Goal: Information Seeking & Learning: Learn about a topic

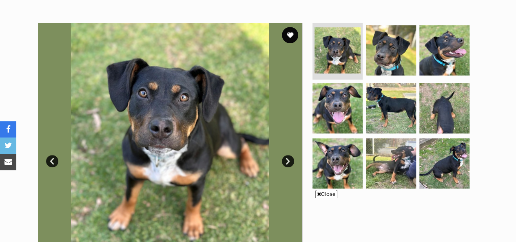
click at [290, 155] on link "Next" at bounding box center [288, 161] width 12 height 12
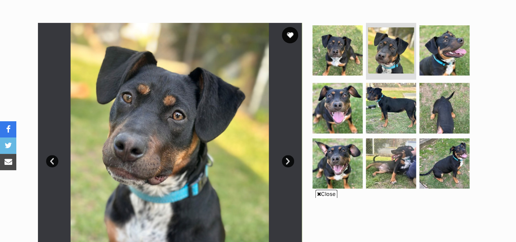
click at [290, 155] on link "Next" at bounding box center [288, 161] width 12 height 12
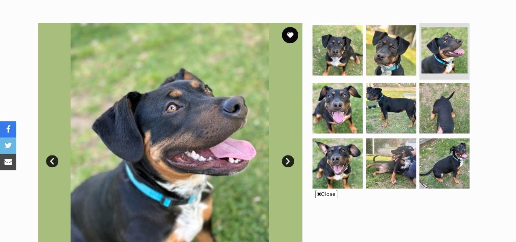
click at [290, 155] on link "Next" at bounding box center [288, 161] width 12 height 12
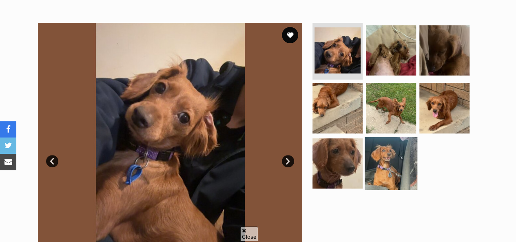
click at [395, 152] on img at bounding box center [390, 163] width 53 height 53
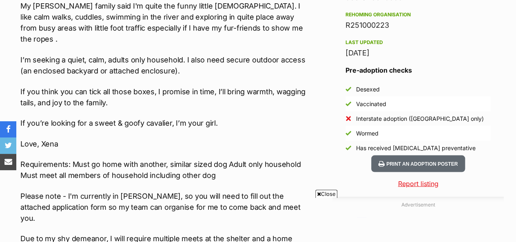
scroll to position [774, 0]
